Goal: Check status: Check status

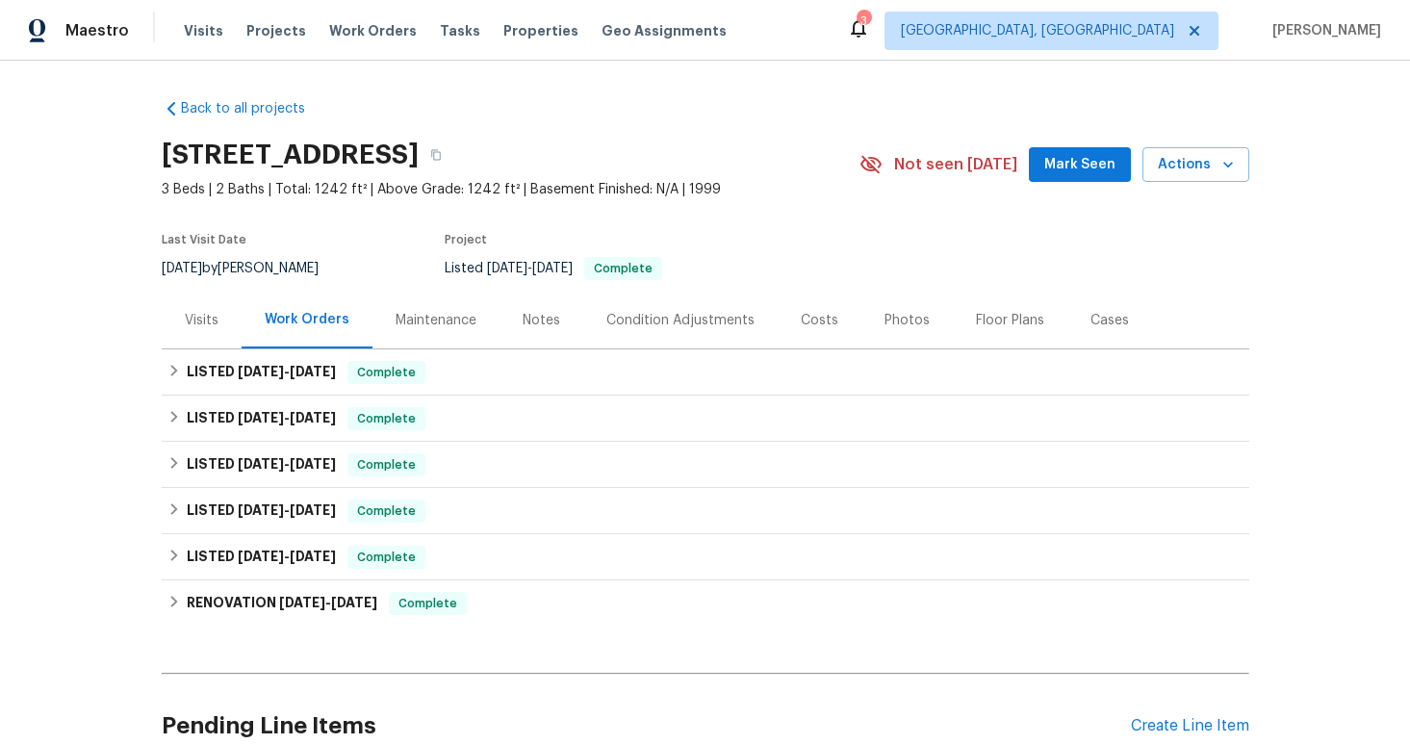
click at [213, 325] on div "Visits" at bounding box center [202, 320] width 80 height 57
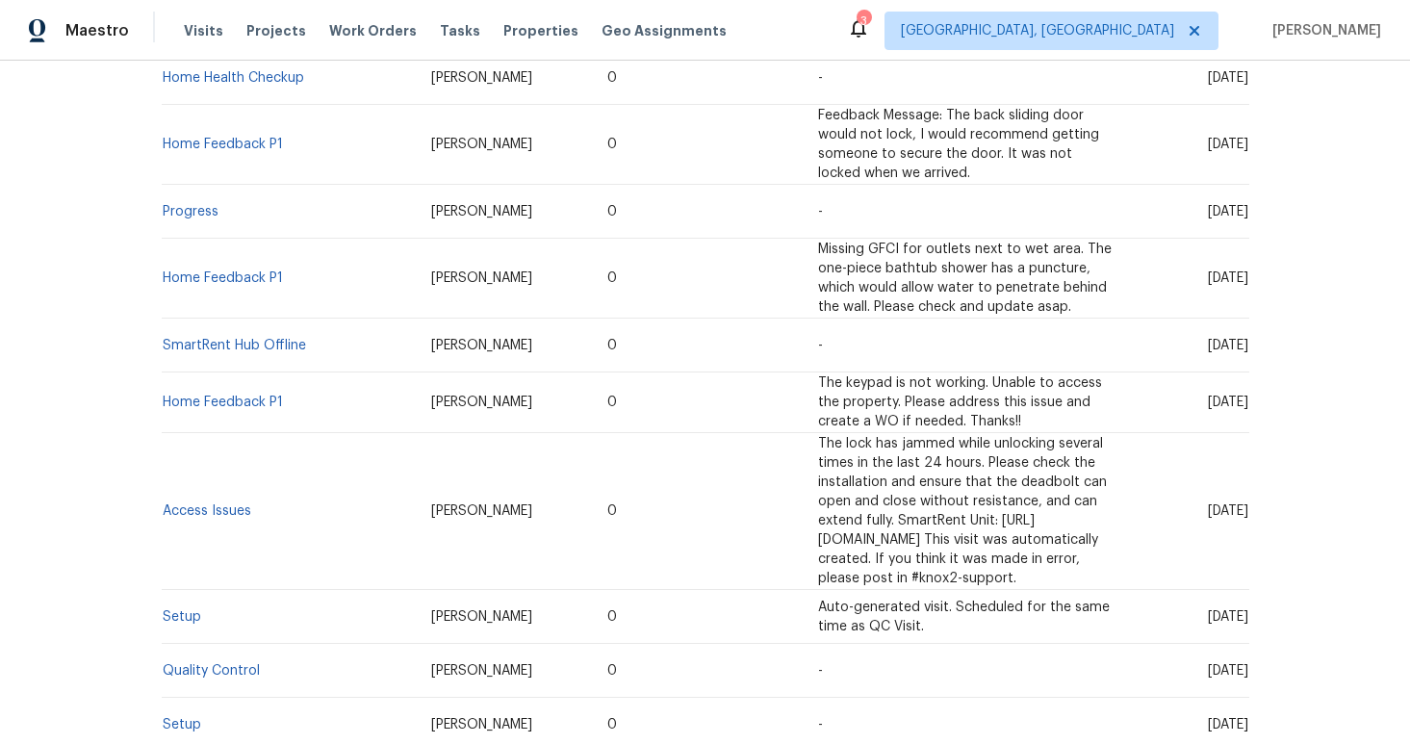
scroll to position [577, 0]
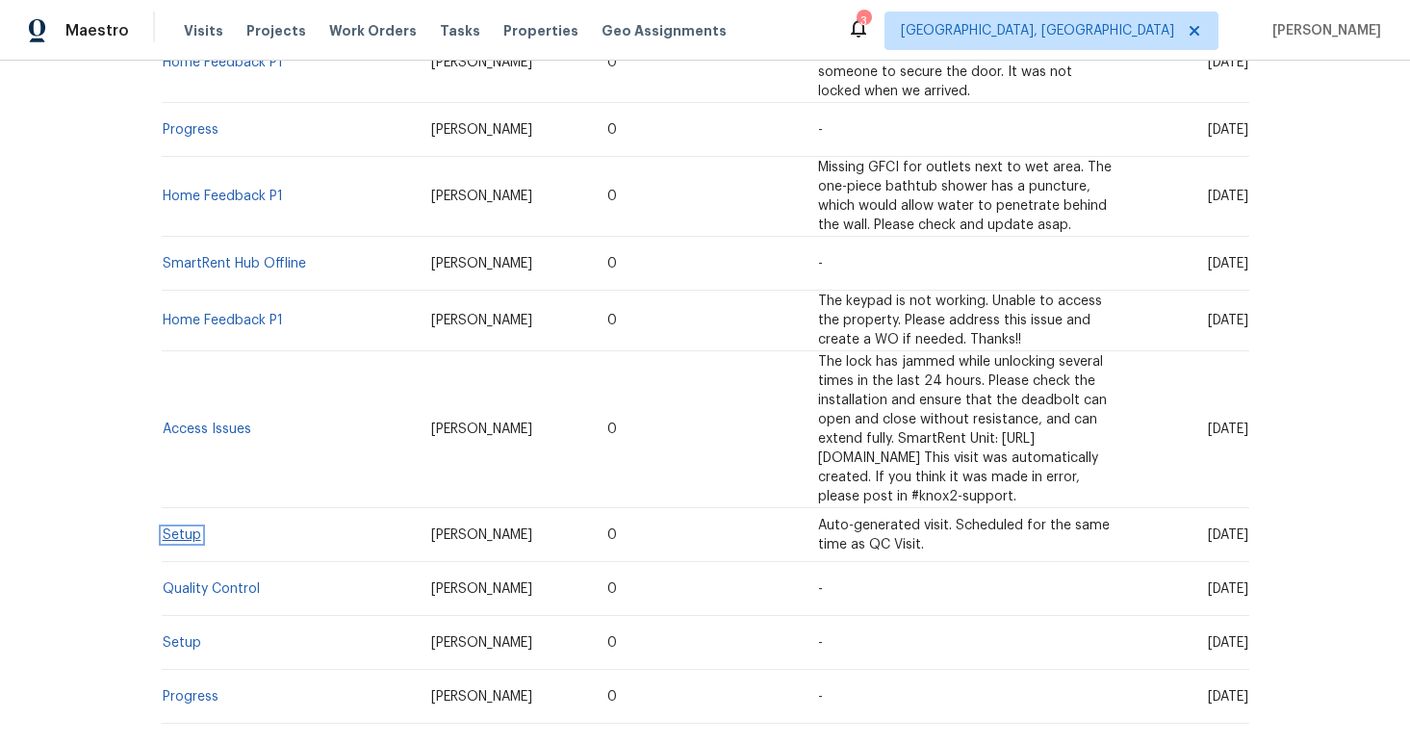
click at [175, 528] on link "Setup" at bounding box center [182, 534] width 38 height 13
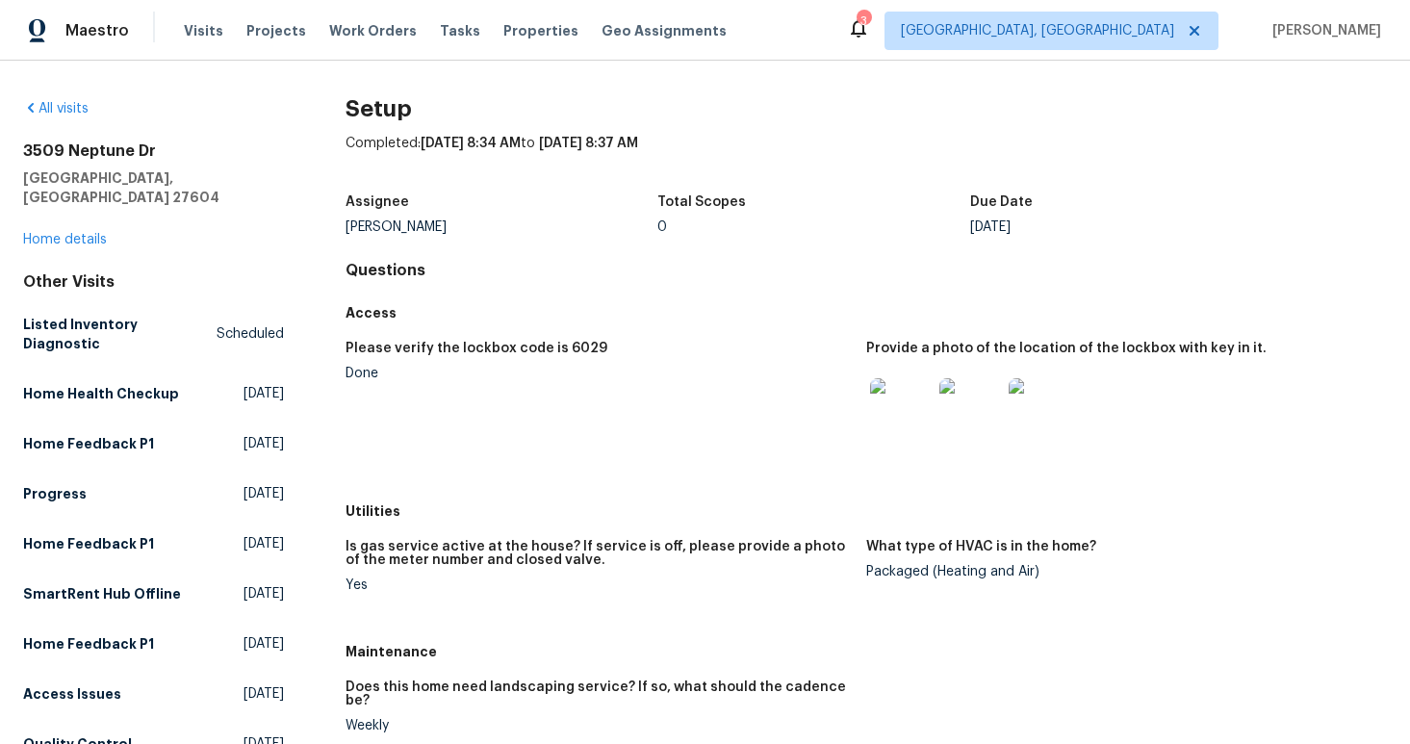
click at [890, 413] on img at bounding box center [901, 409] width 62 height 62
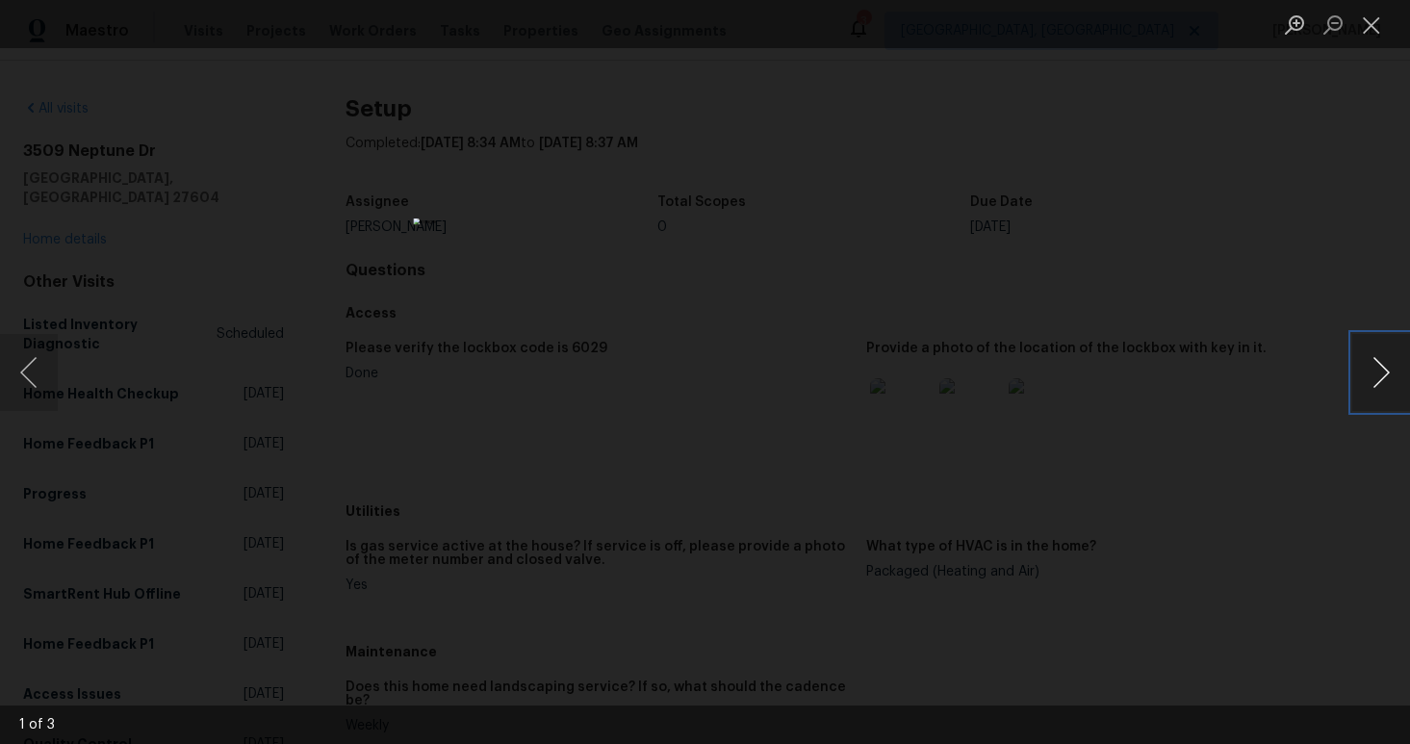
click at [1371, 376] on button "Next image" at bounding box center [1381, 372] width 58 height 77
click at [1192, 520] on div "Lightbox" at bounding box center [705, 372] width 1410 height 744
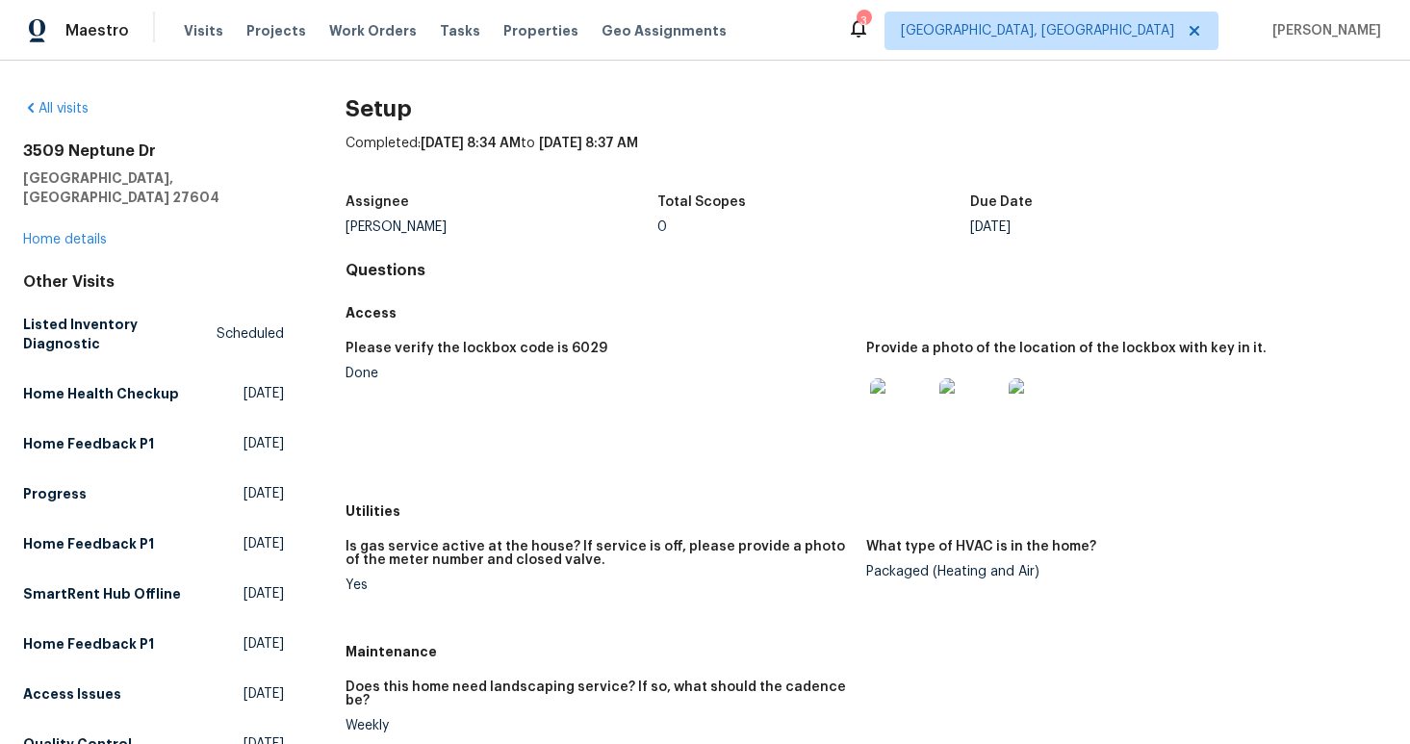
click at [881, 405] on img at bounding box center [901, 409] width 62 height 62
